Goal: Transaction & Acquisition: Purchase product/service

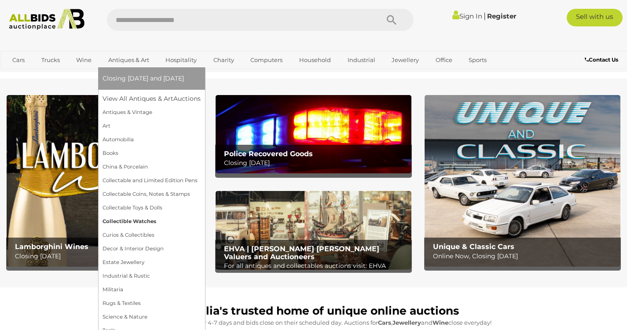
click at [150, 219] on link "Collectible Watches" at bounding box center [151, 222] width 98 height 14
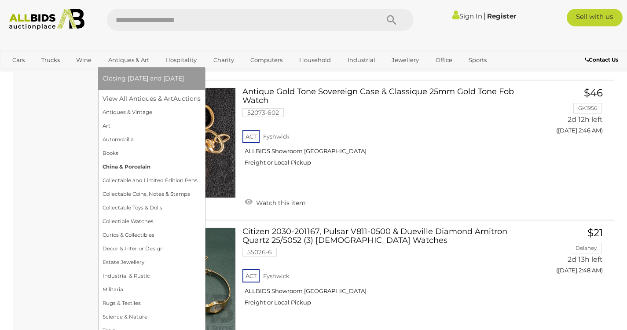
scroll to position [1179, 0]
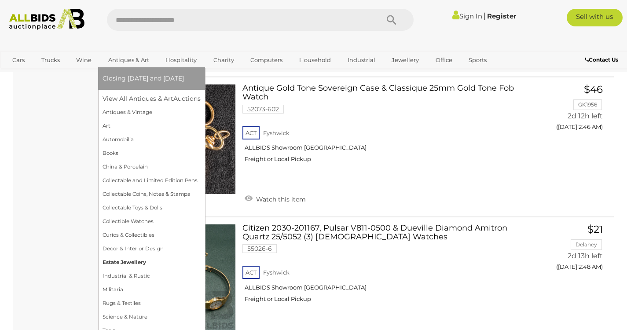
click at [128, 264] on link "Estate Jewellery" at bounding box center [151, 263] width 98 height 14
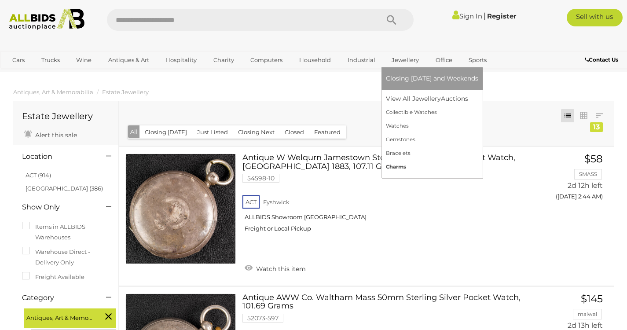
scroll to position [18, 0]
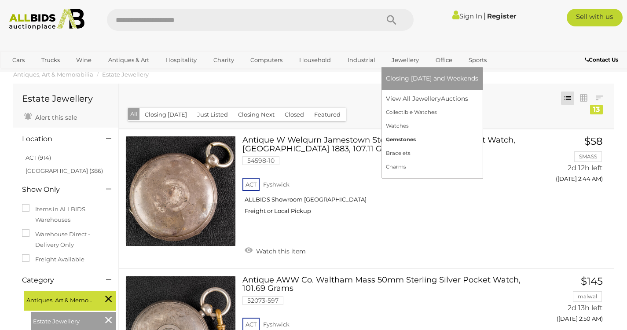
click at [402, 140] on link "Gemstones" at bounding box center [432, 140] width 92 height 14
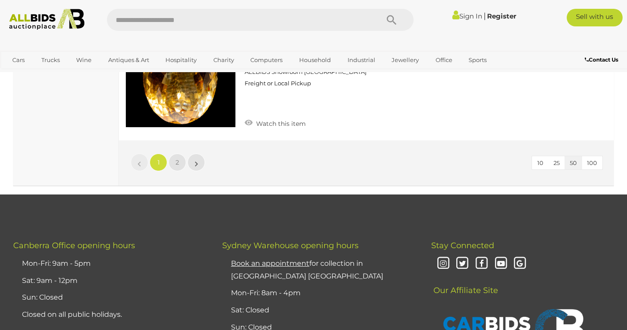
scroll to position [6623, 0]
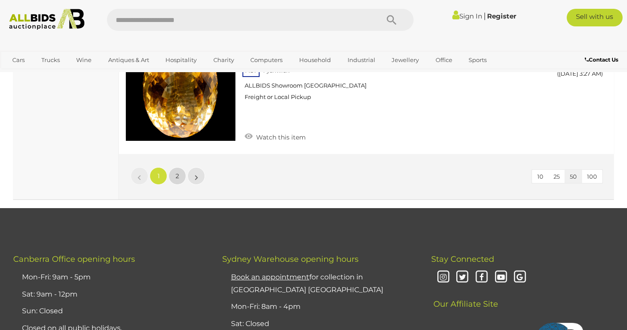
click at [179, 167] on link "2" at bounding box center [177, 176] width 18 height 18
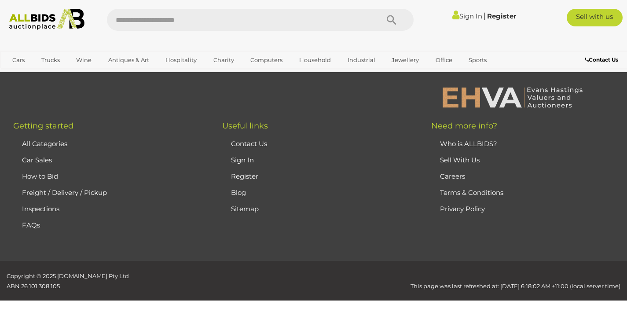
scroll to position [58, 0]
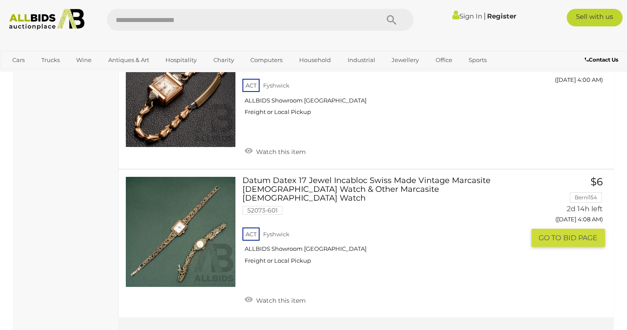
scroll to position [2534, 0]
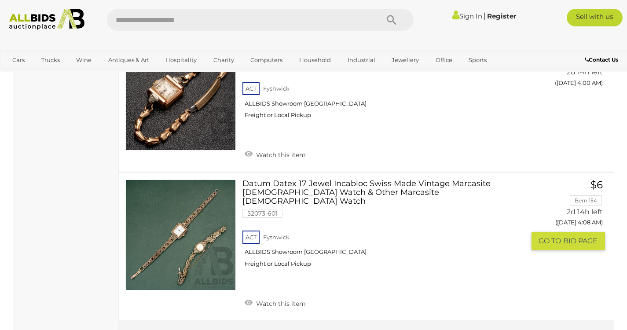
click at [303, 179] on link "Datum Datex 17 Jewel Incabloc Swiss Made Vintage Marcasite Ladies Watch & Other…" at bounding box center [386, 226] width 275 height 95
